Goal: Check status

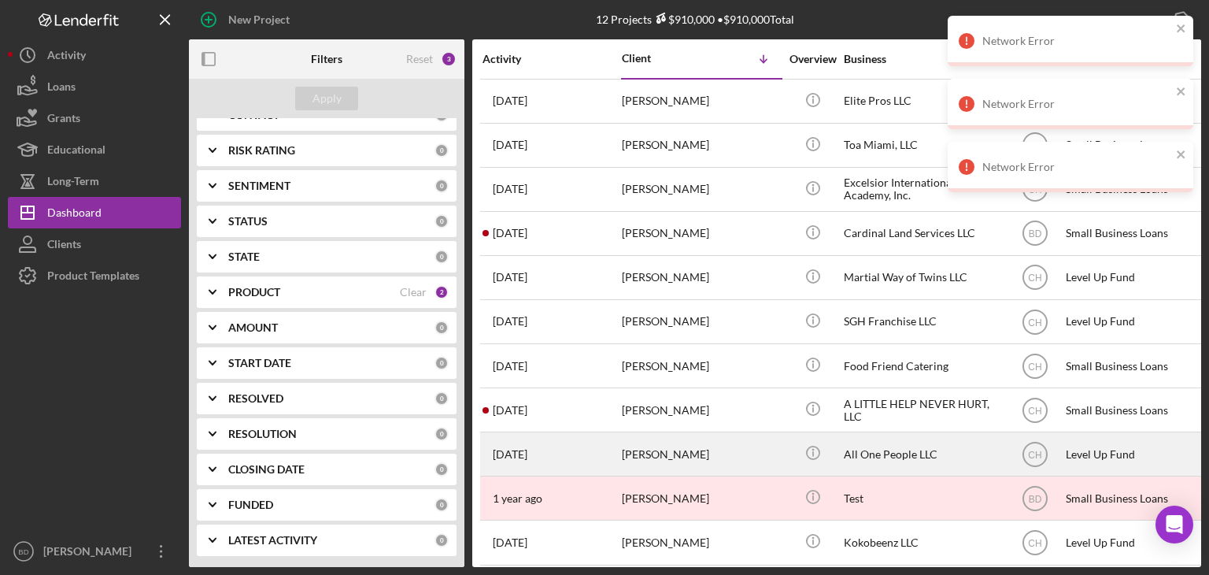
scroll to position [62, 0]
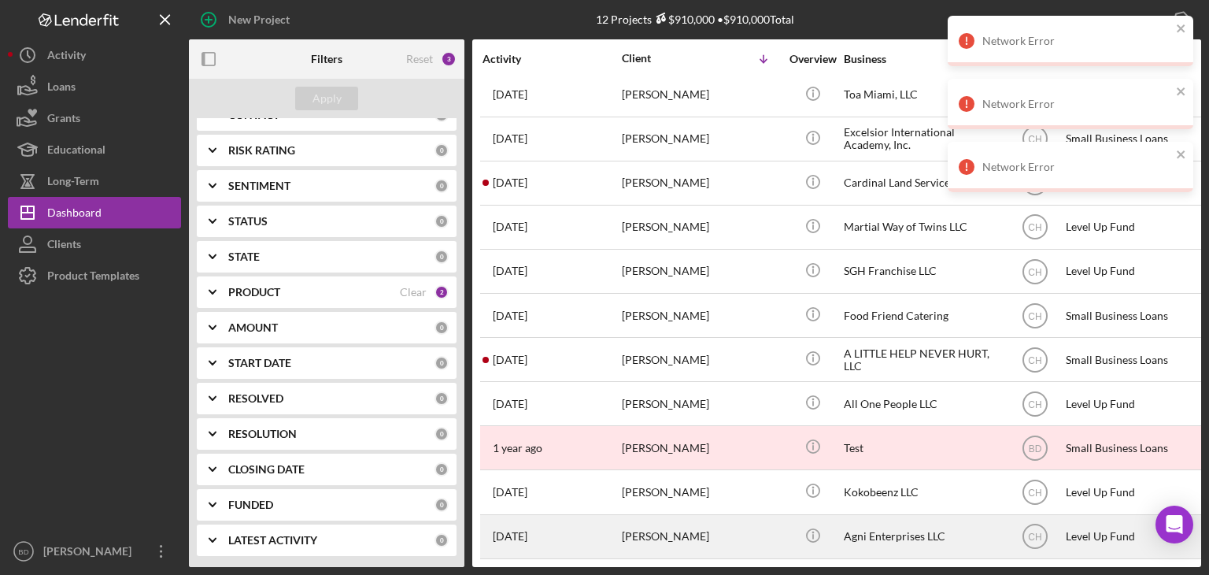
click at [749, 523] on div "[PERSON_NAME]" at bounding box center [700, 537] width 157 height 42
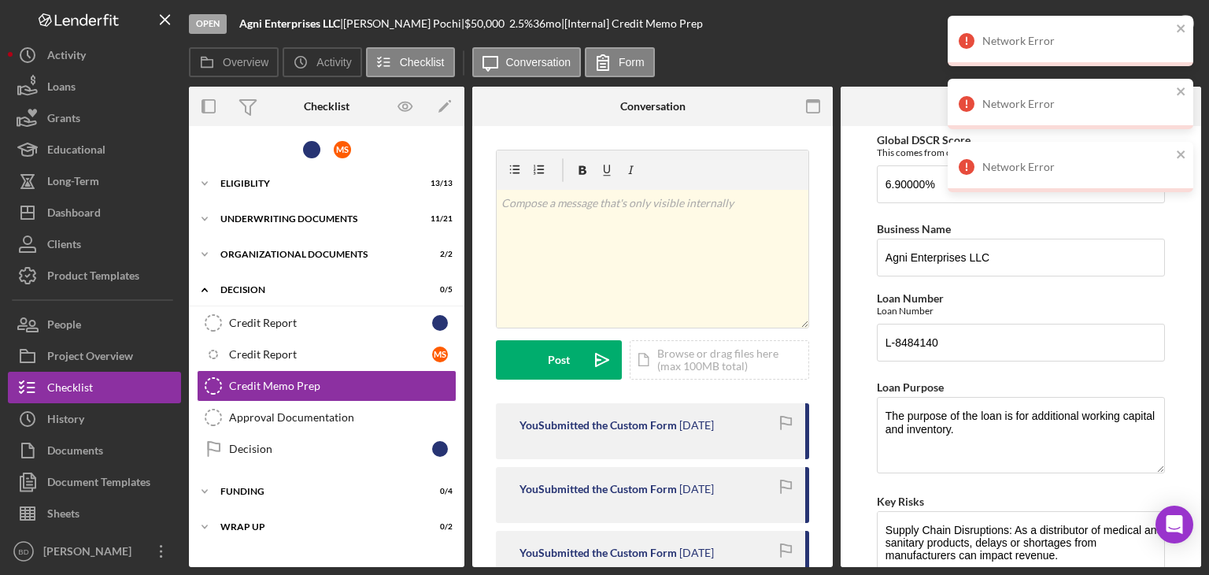
click at [482, 257] on div "v Color teal Color pink Remove color Add row above Add row below Add column bef…" at bounding box center [652, 571] width 360 height 891
click at [1181, 30] on icon "close" at bounding box center [1181, 28] width 8 height 8
click at [1177, 91] on icon "close" at bounding box center [1181, 91] width 11 height 13
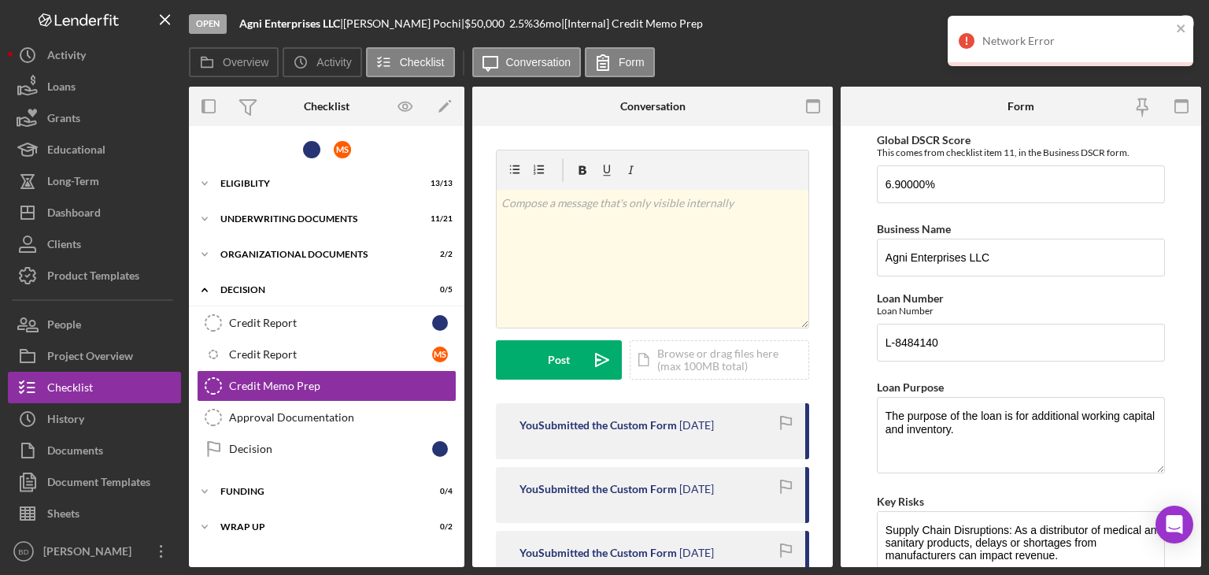
click at [1184, 20] on div "Network Error" at bounding box center [1071, 41] width 246 height 50
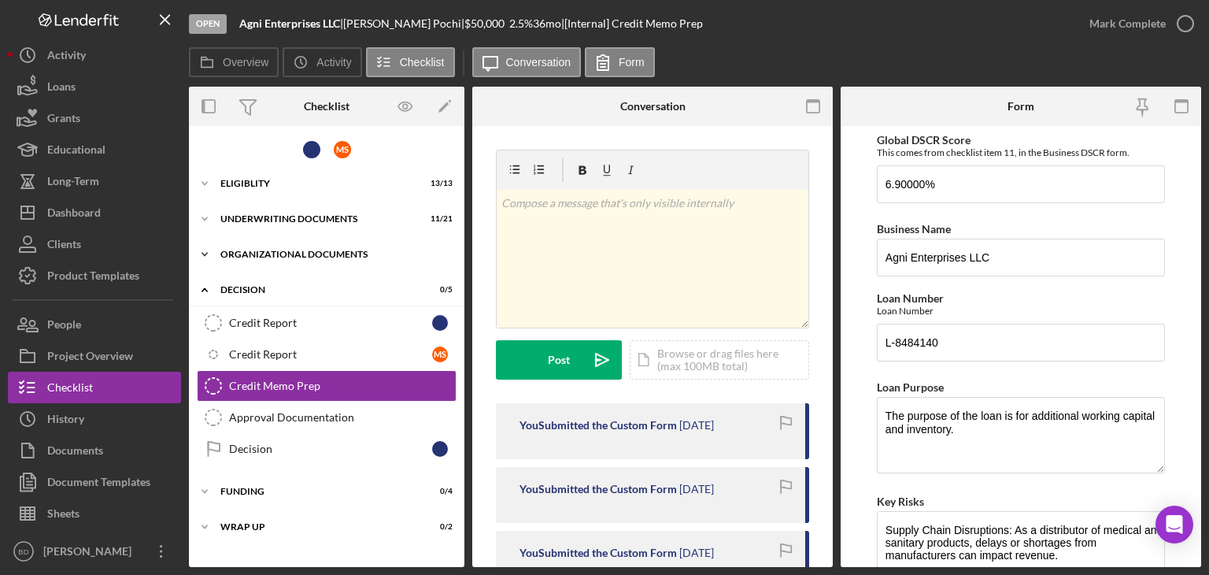
click at [248, 250] on div "Organizational Documents" at bounding box center [332, 253] width 224 height 9
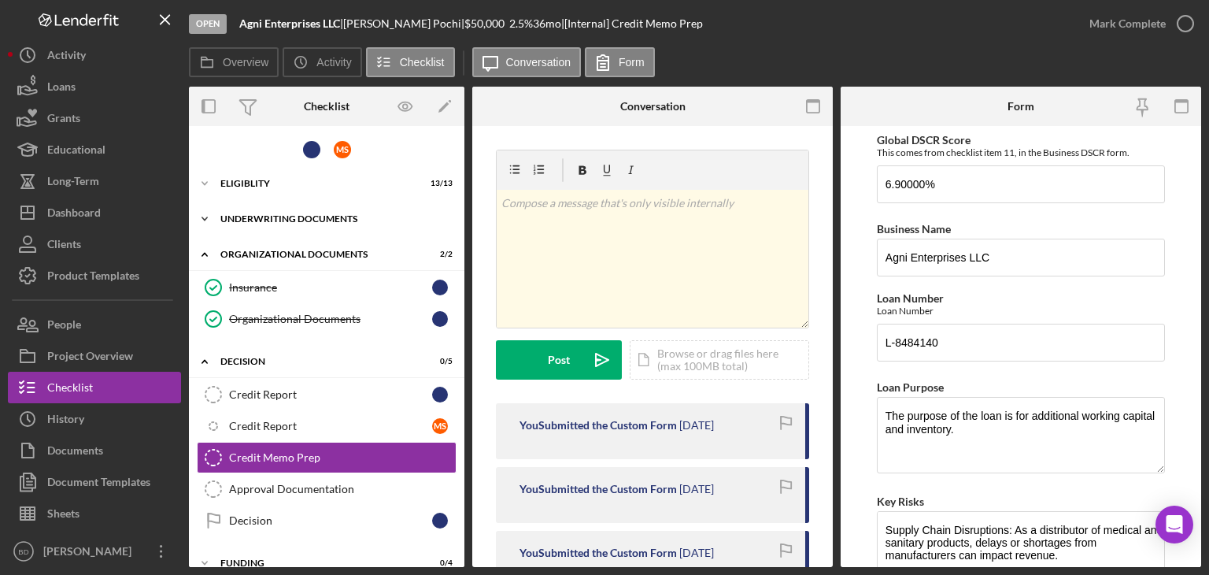
click at [281, 225] on div "Icon/Expander Underwriting Documents 11 / 21" at bounding box center [326, 218] width 275 height 31
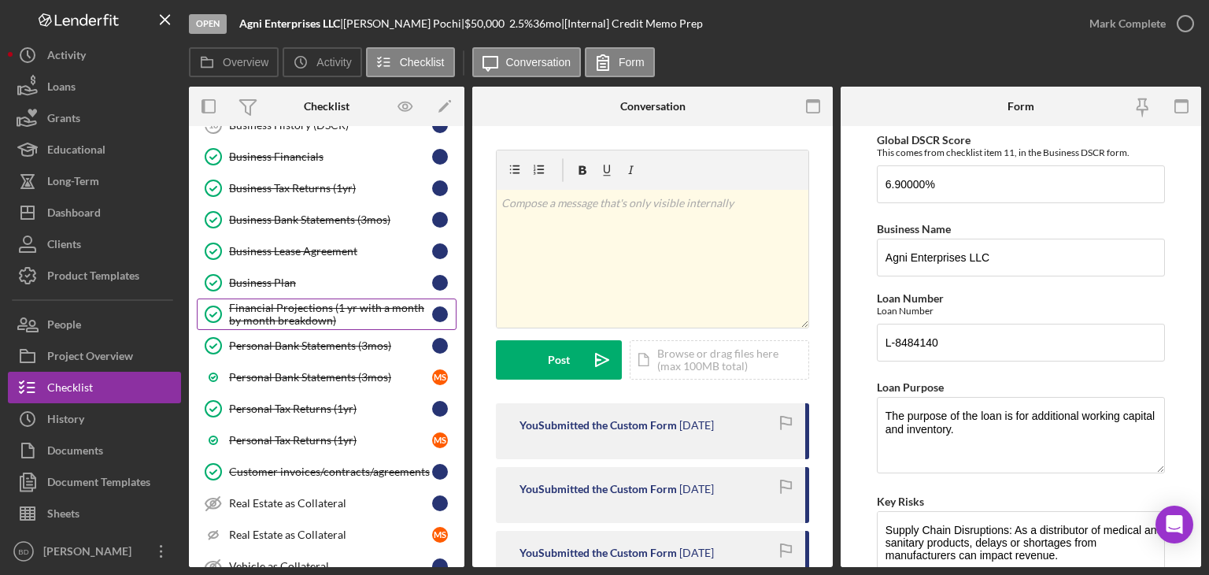
scroll to position [236, 0]
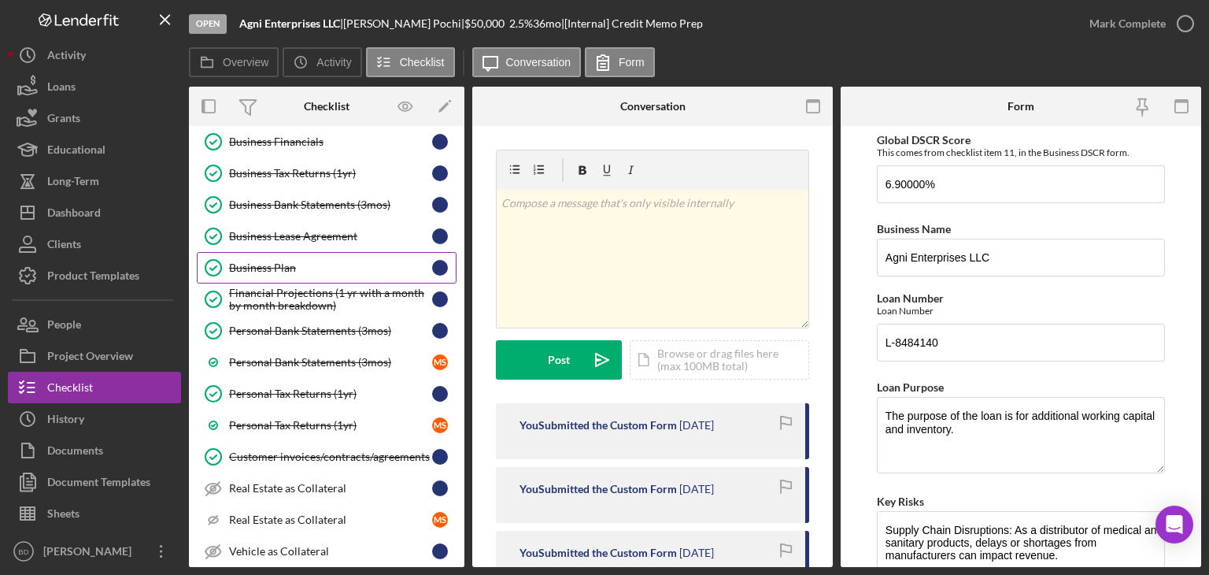
click at [293, 254] on link "Business Plan Business Plan" at bounding box center [327, 267] width 260 height 31
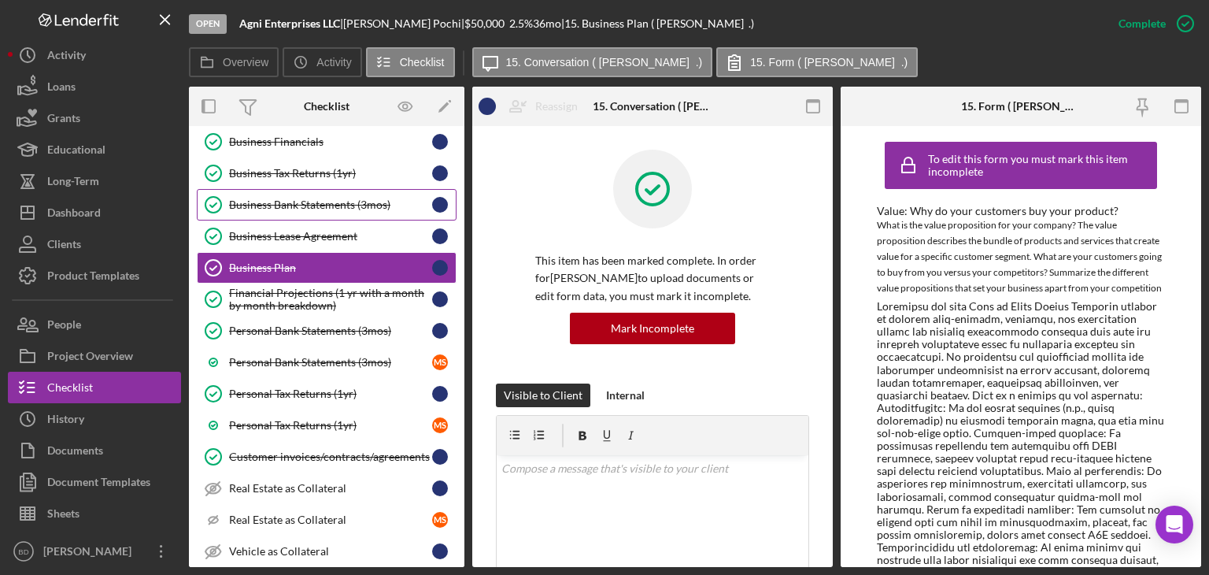
click at [307, 202] on div "Business Bank Statements (3mos)" at bounding box center [330, 204] width 203 height 13
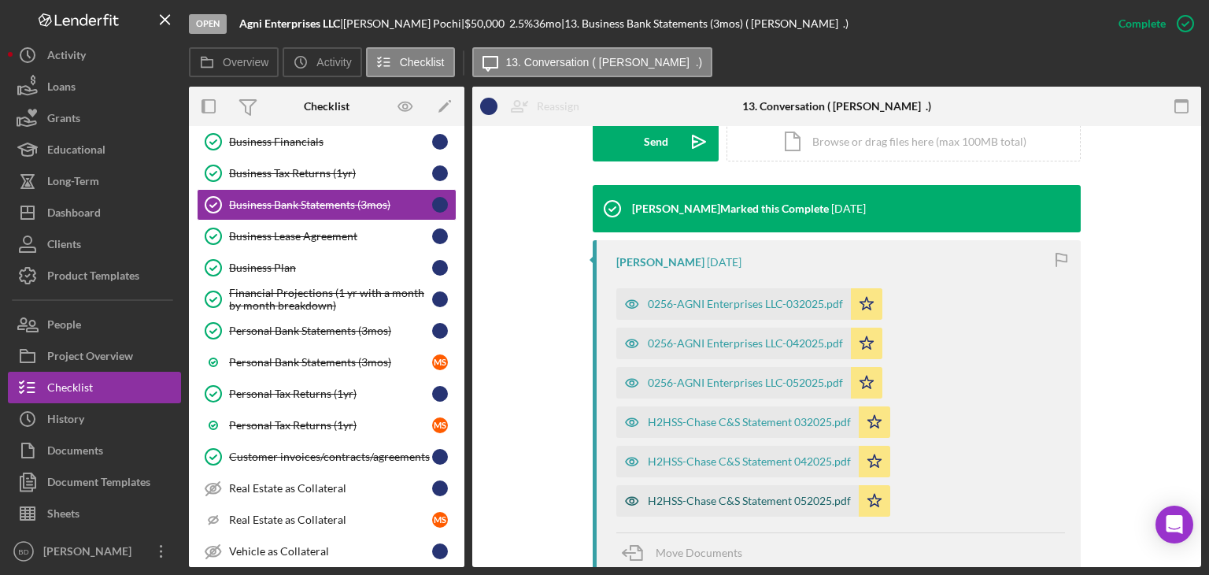
scroll to position [472, 0]
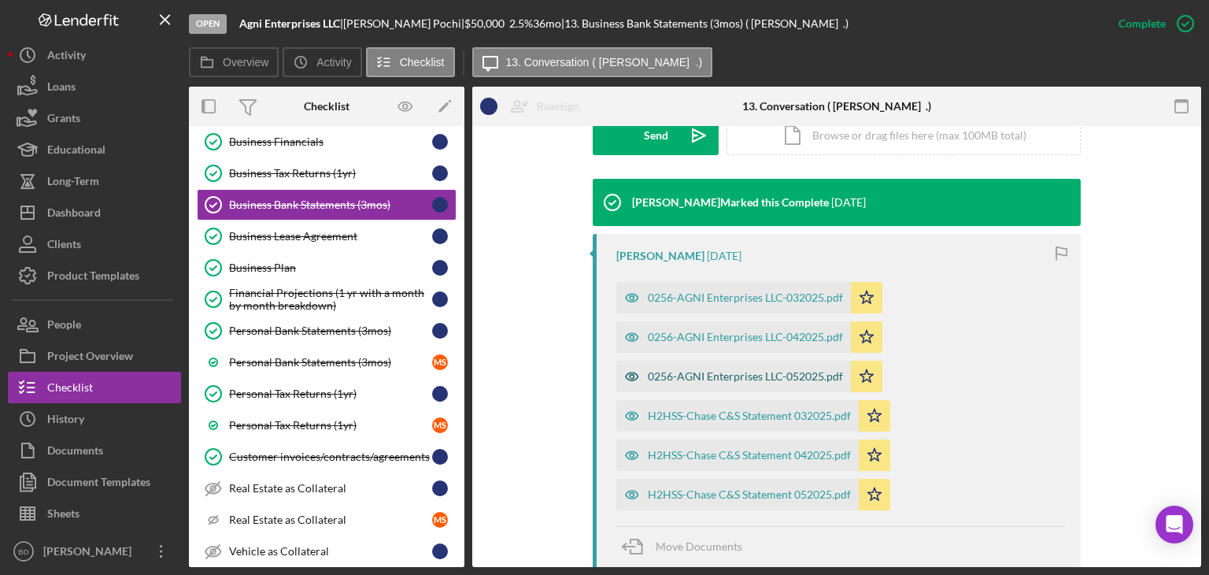
click at [630, 372] on icon "button" at bounding box center [632, 376] width 13 height 8
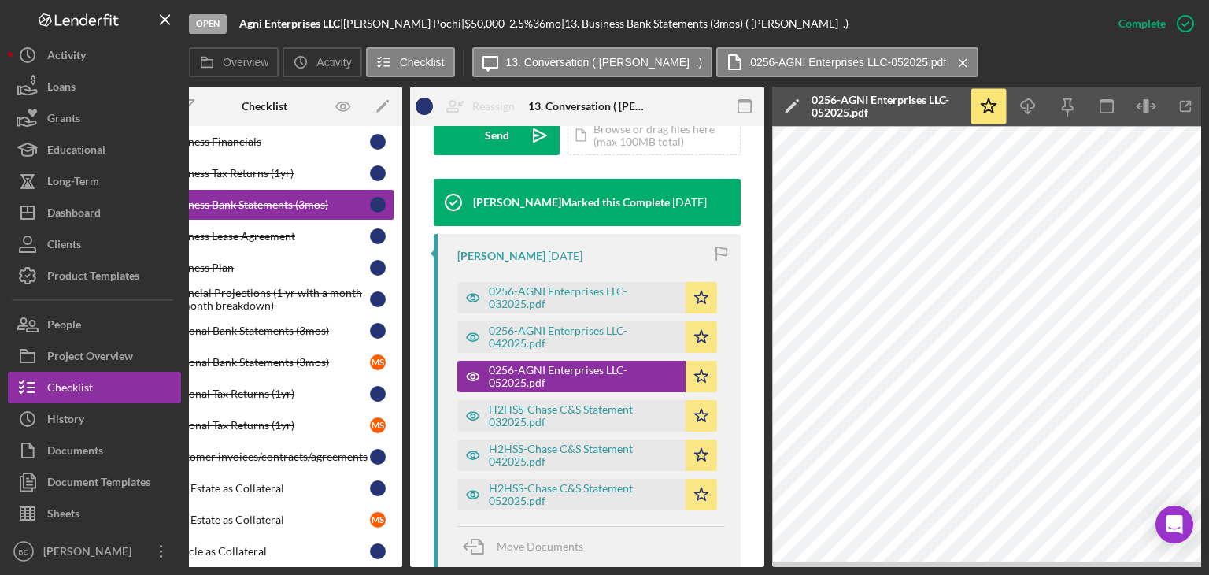
scroll to position [0, 105]
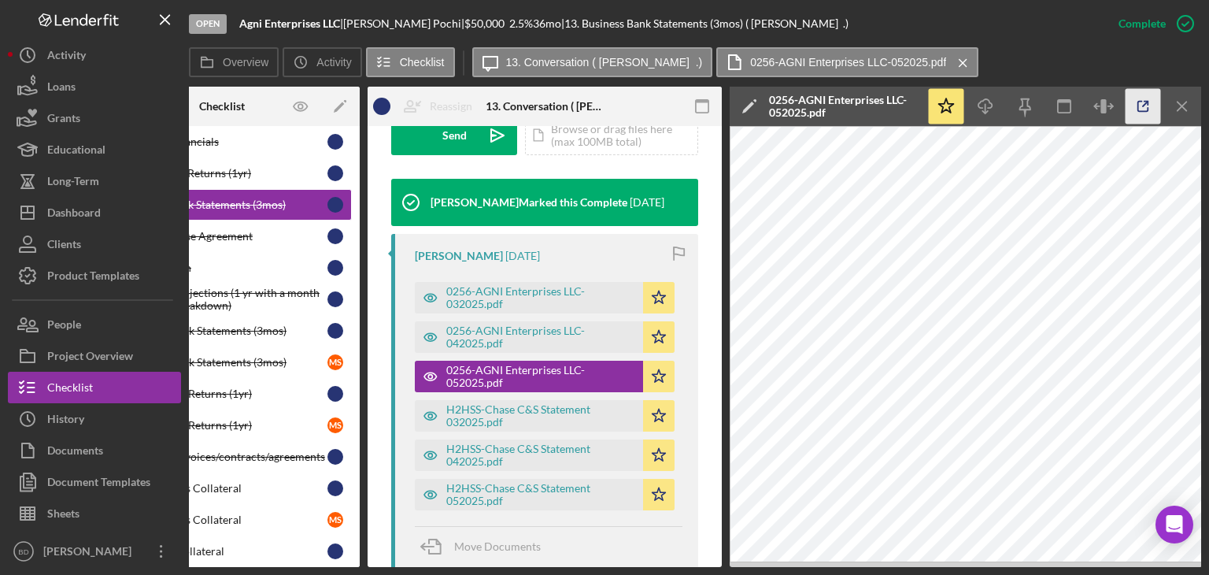
click at [1140, 105] on icon "button" at bounding box center [1142, 106] width 35 height 35
